Goal: Information Seeking & Learning: Learn about a topic

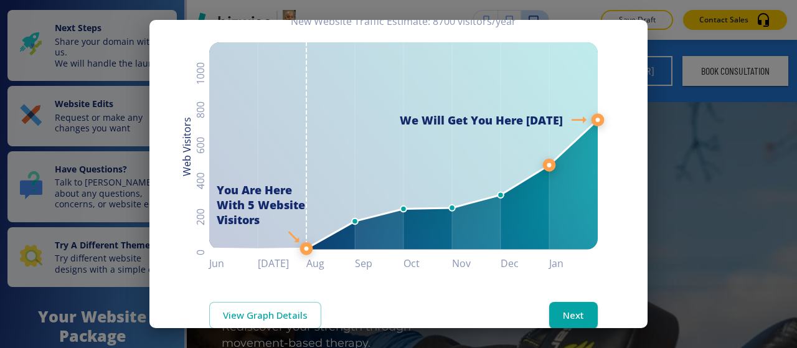
scroll to position [149, 0]
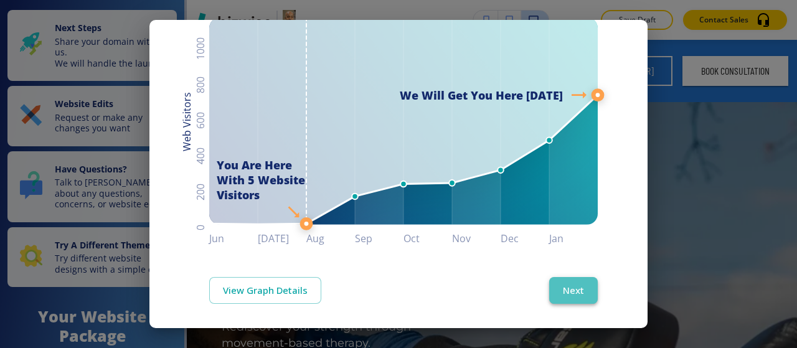
click at [573, 278] on button "Next" at bounding box center [573, 290] width 49 height 26
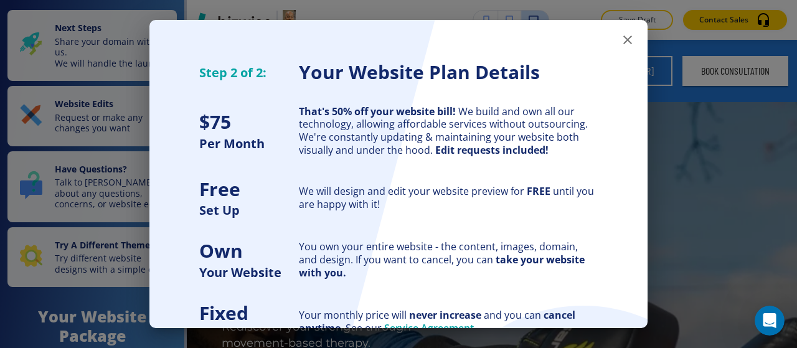
scroll to position [0, 0]
click at [620, 44] on icon "button" at bounding box center [627, 39] width 15 height 15
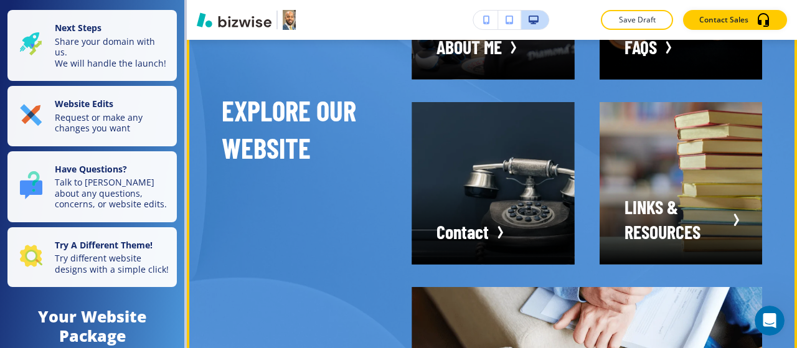
scroll to position [2997, 0]
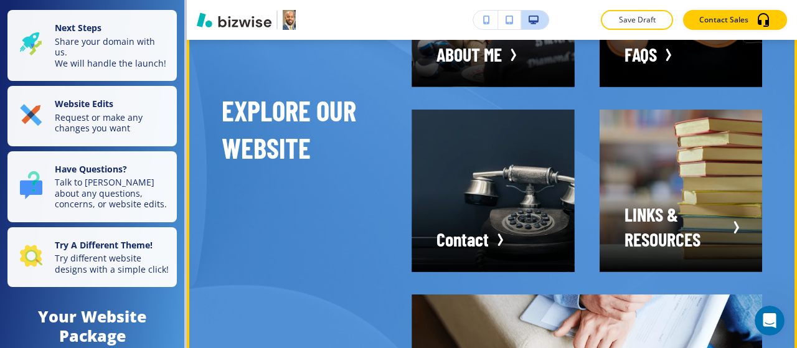
click at [468, 87] on div "button" at bounding box center [493, 5] width 162 height 162
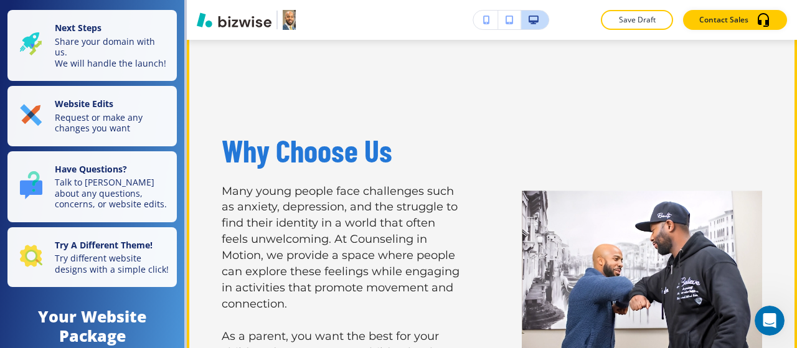
scroll to position [1307, 0]
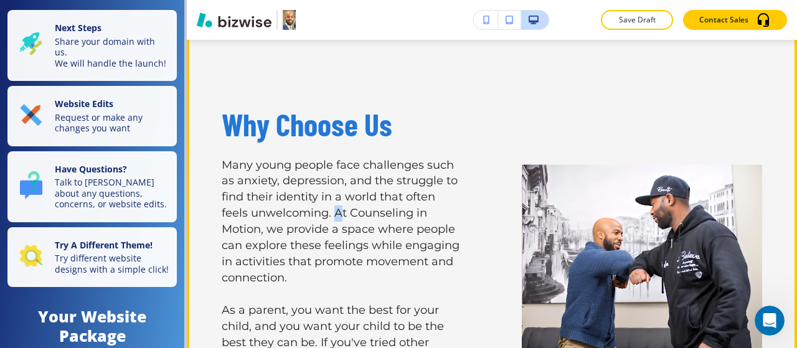
drag, startPoint x: 468, startPoint y: 189, endPoint x: 337, endPoint y: 175, distance: 131.5
click at [337, 175] on p "Many young people face challenges such as anxiety, depression, and the struggle…" at bounding box center [342, 222] width 240 height 129
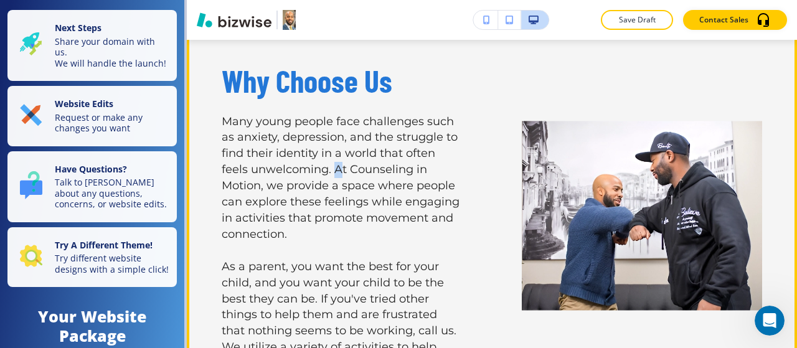
scroll to position [1370, 0]
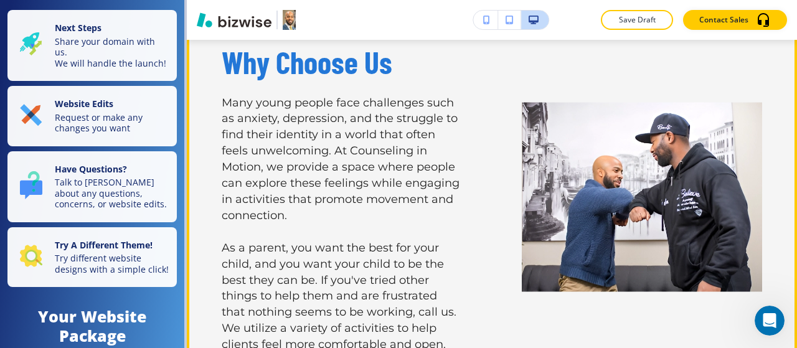
click at [371, 169] on p "Many young people face challenges such as anxiety, depression, and the struggle…" at bounding box center [342, 159] width 240 height 129
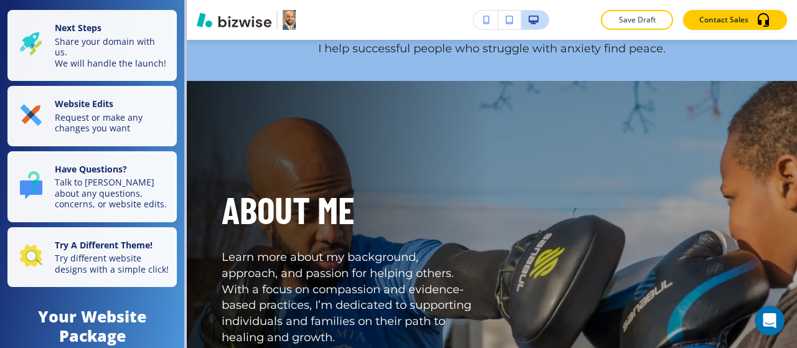
scroll to position [0, 0]
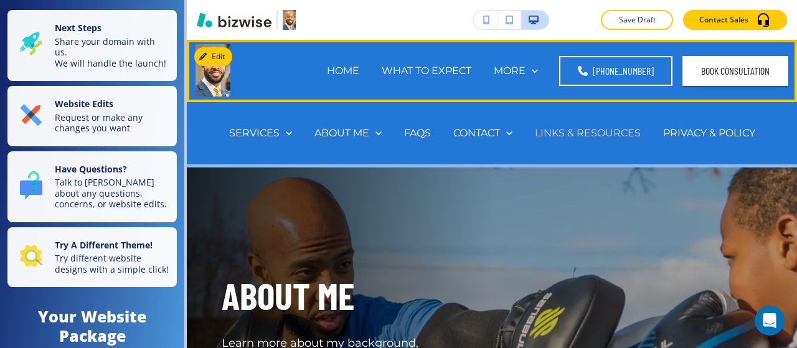
click at [569, 132] on p "LINKS & RESOURCES" at bounding box center [588, 133] width 106 height 14
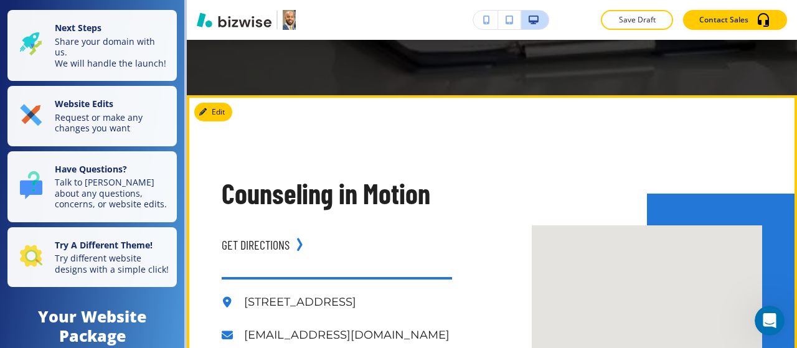
scroll to position [1992, 0]
